Goal: Information Seeking & Learning: Understand process/instructions

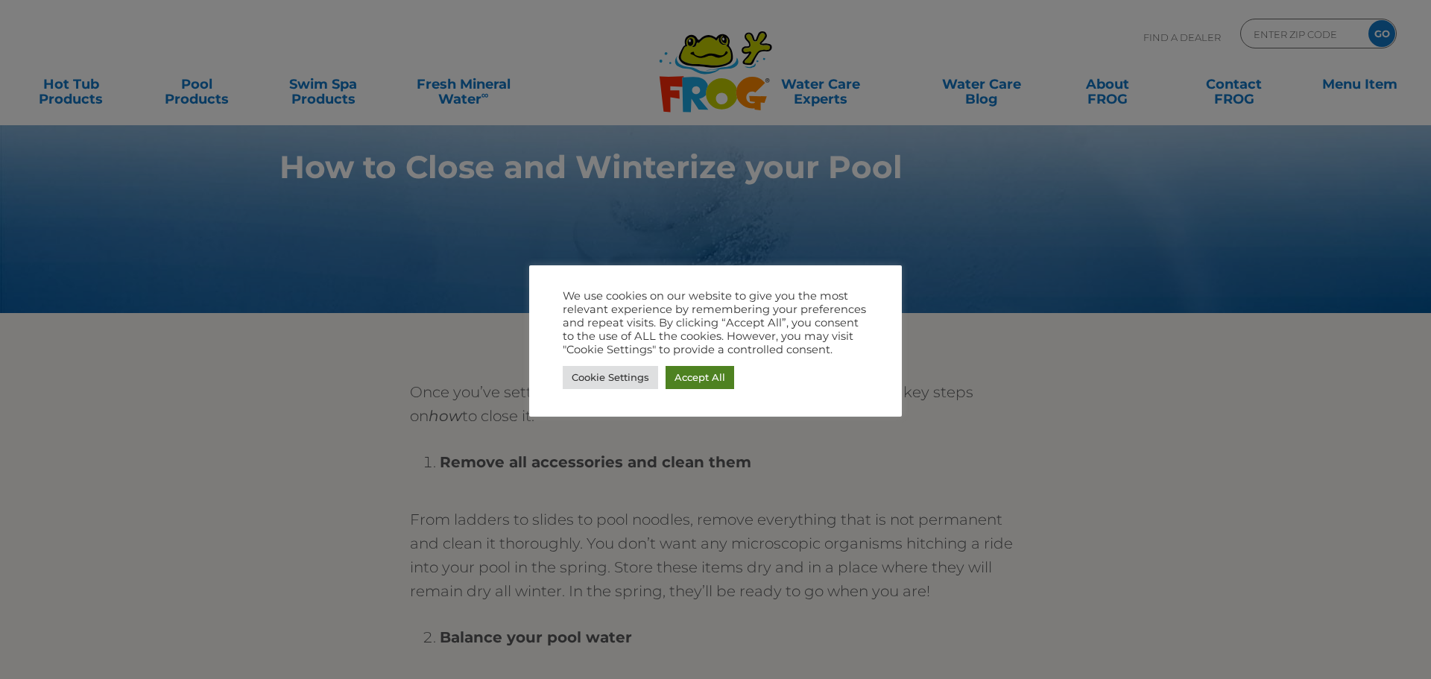
click at [701, 383] on link "Accept All" at bounding box center [699, 377] width 69 height 23
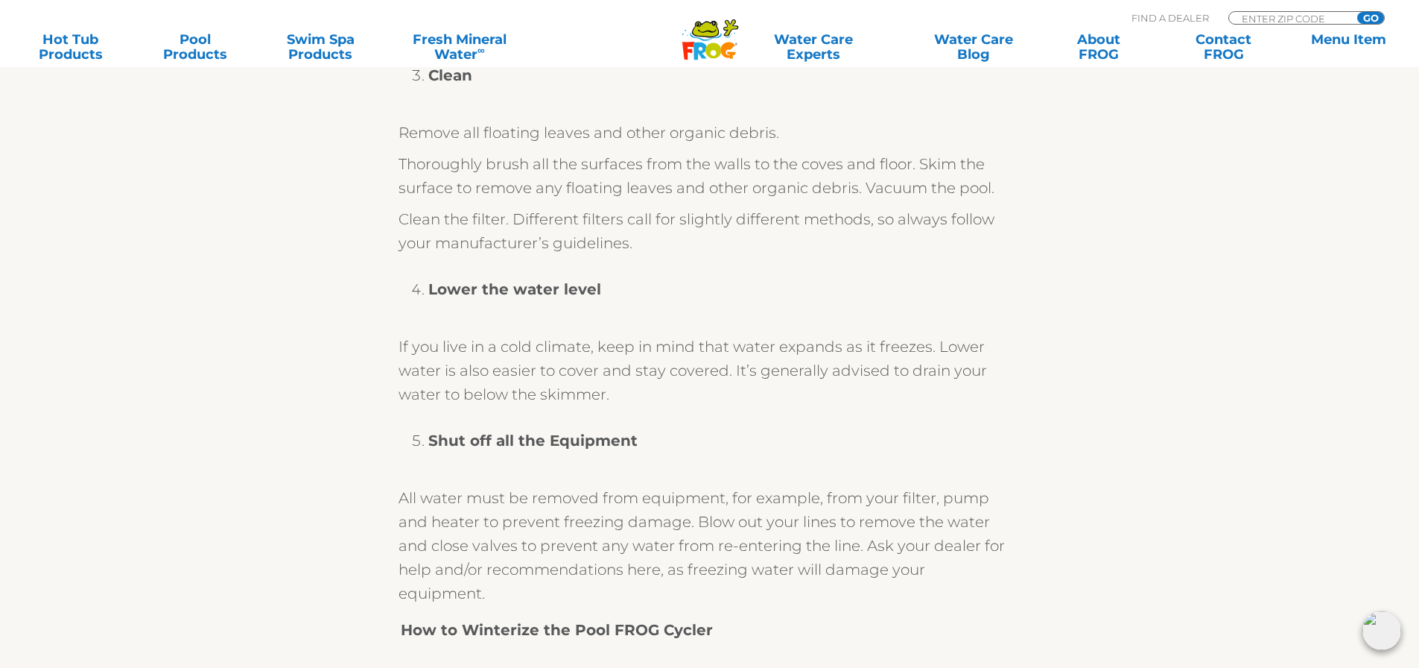
scroll to position [1043, 6]
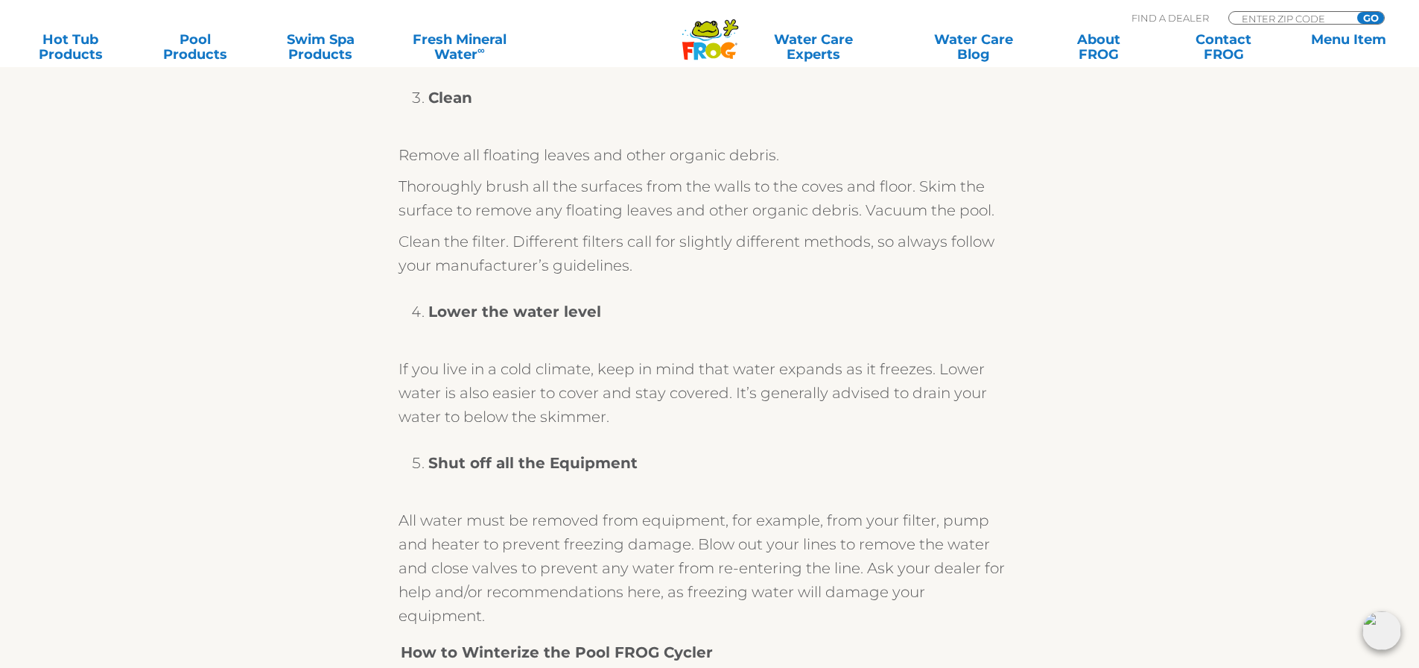
click at [182, 466] on section "Once you’ve settled “when” to close your Pool FROG ® pool, here are key steps o…" at bounding box center [704, 627] width 1431 height 2714
click at [1343, 42] on link "Menu Item" at bounding box center [1349, 47] width 111 height 30
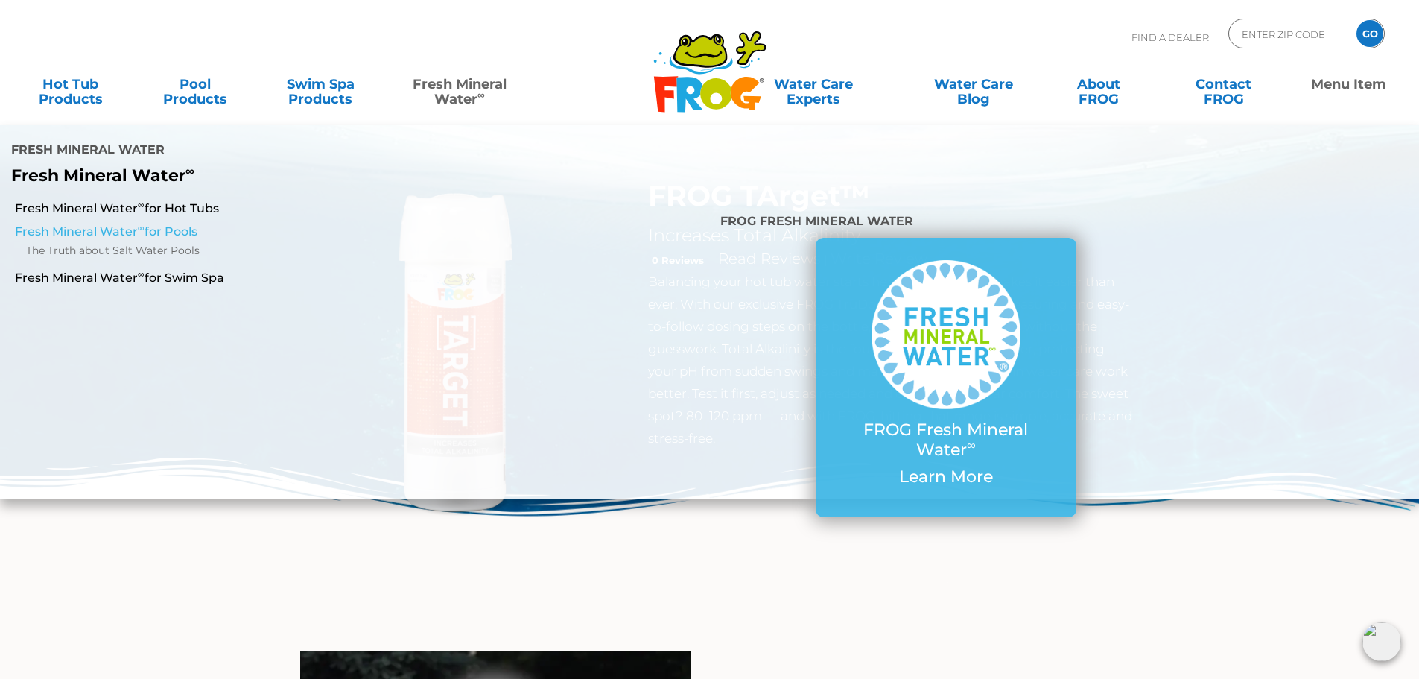
click at [95, 224] on link "Fresh Mineral Water ∞ for Pools" at bounding box center [244, 232] width 458 height 16
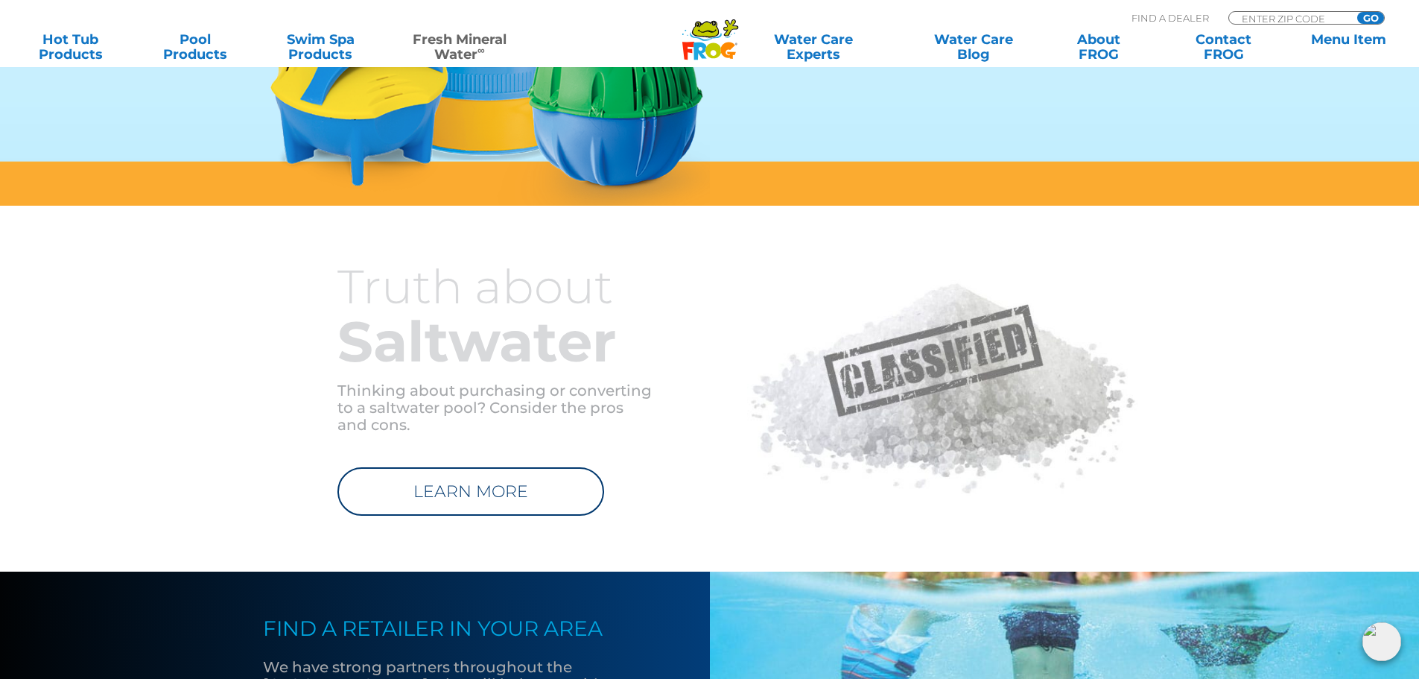
scroll to position [1416, 0]
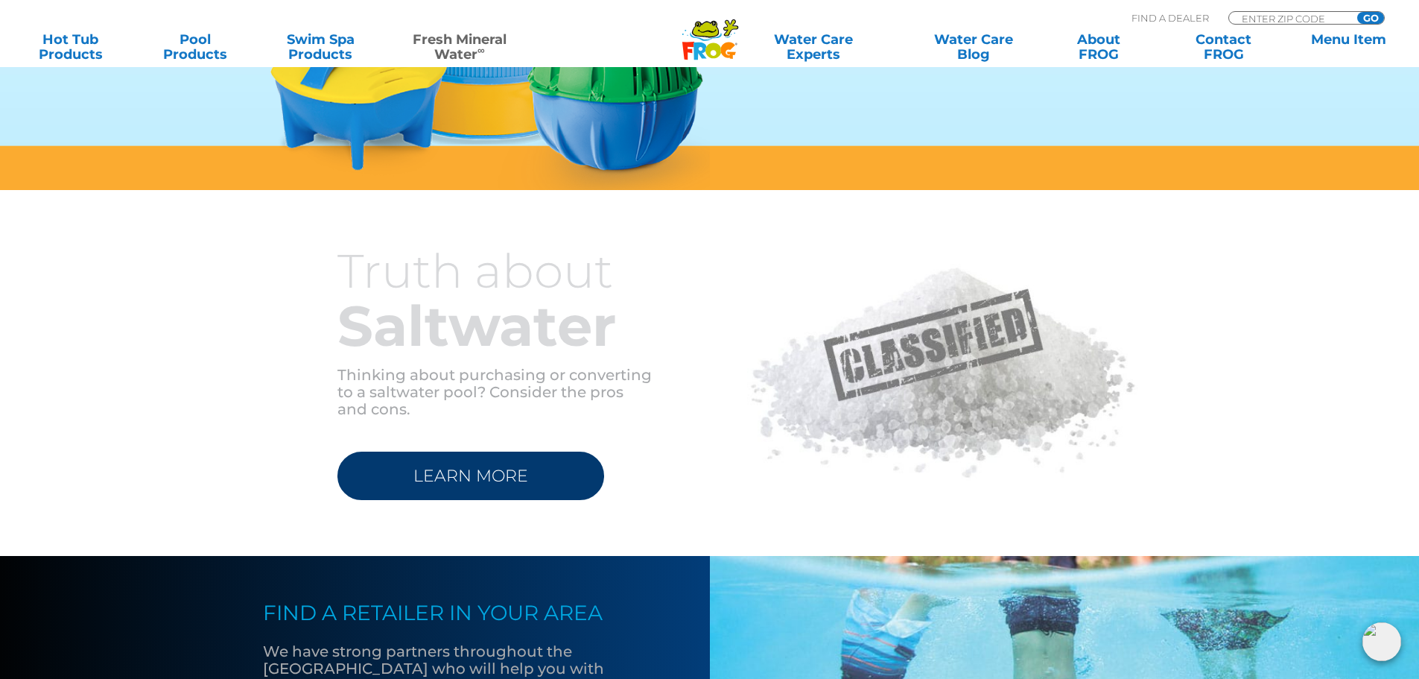
click at [454, 470] on link "LEARN MORE" at bounding box center [471, 476] width 267 height 48
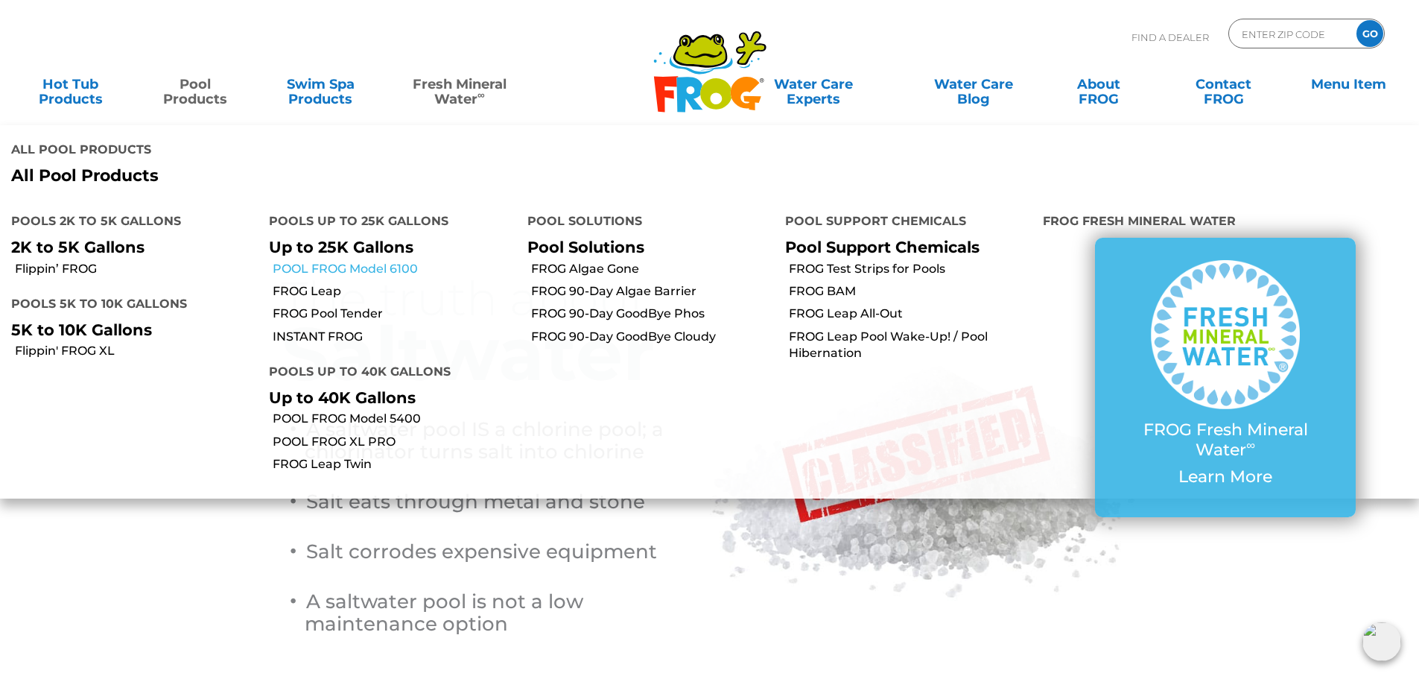
click at [331, 261] on link "POOL FROG Model 6100" at bounding box center [394, 269] width 243 height 16
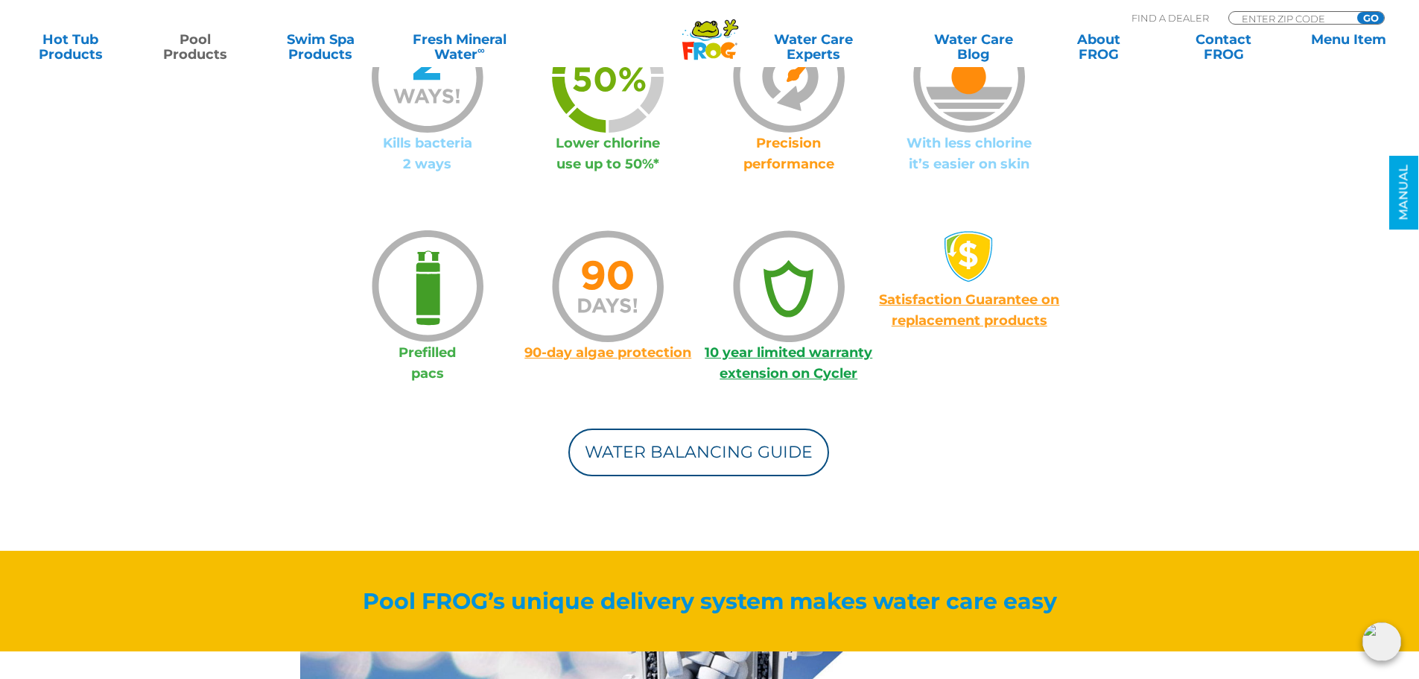
scroll to position [1267, 0]
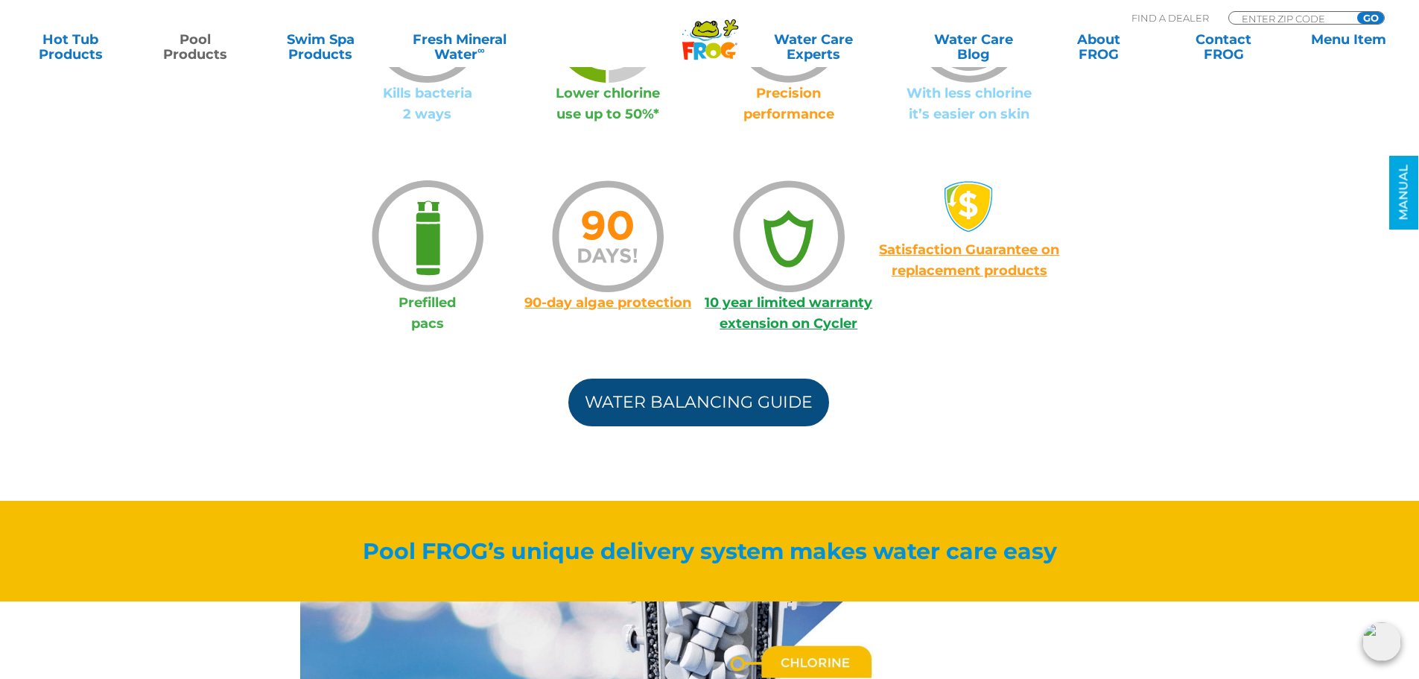
click at [691, 414] on link "Water Balancing Guide" at bounding box center [699, 403] width 261 height 48
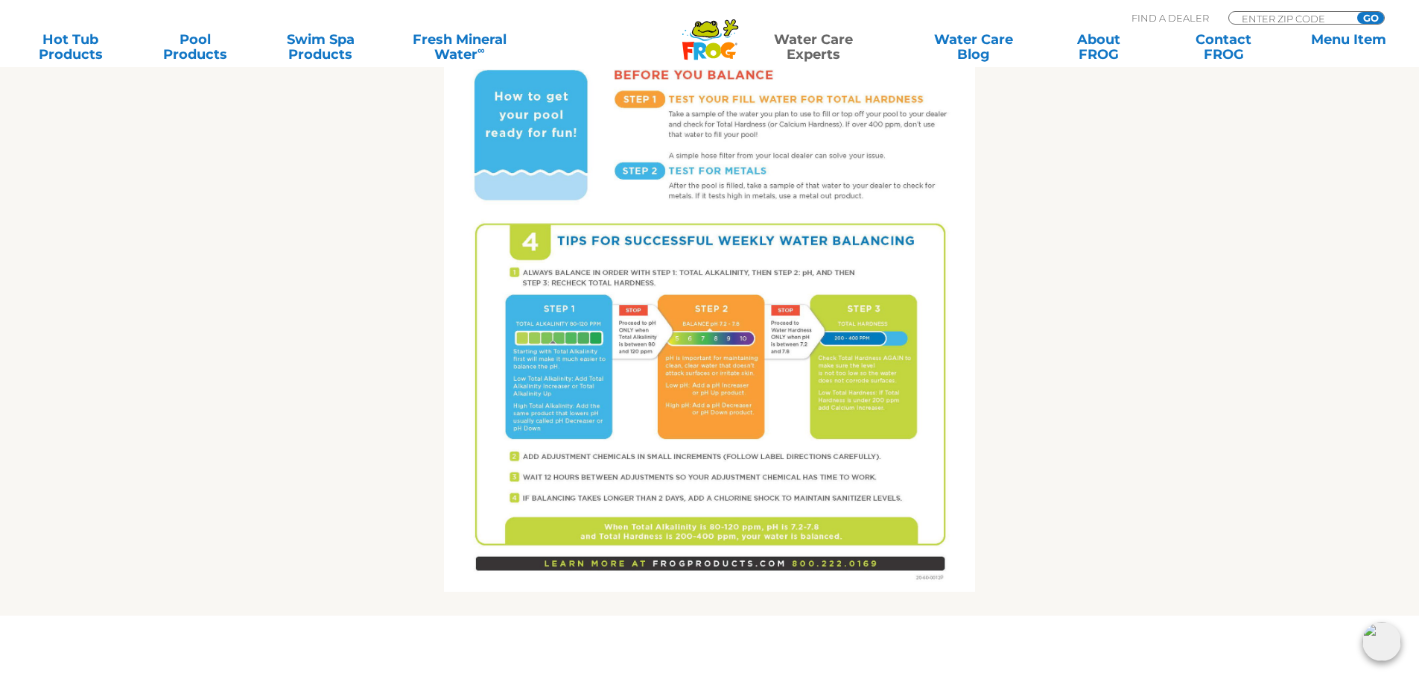
scroll to position [894, 0]
